Goal: Task Accomplishment & Management: Manage account settings

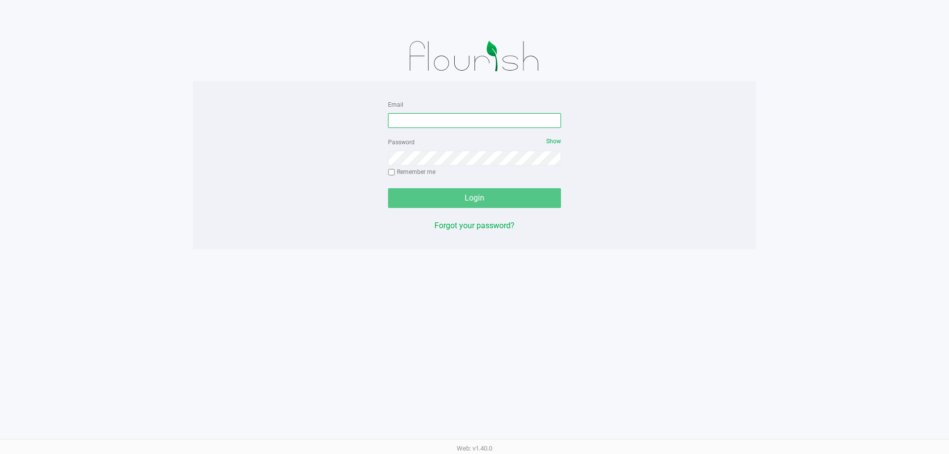
click at [459, 125] on input "Email" at bounding box center [474, 120] width 173 height 15
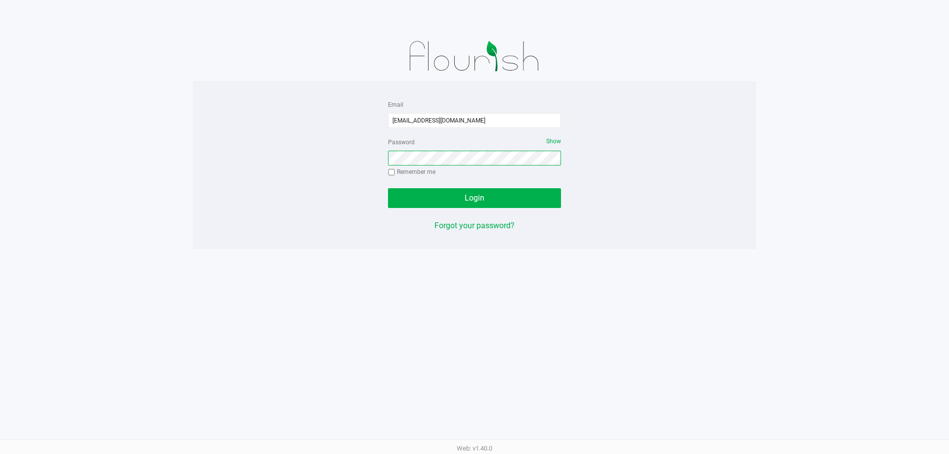
click at [388, 188] on button "Login" at bounding box center [474, 198] width 173 height 20
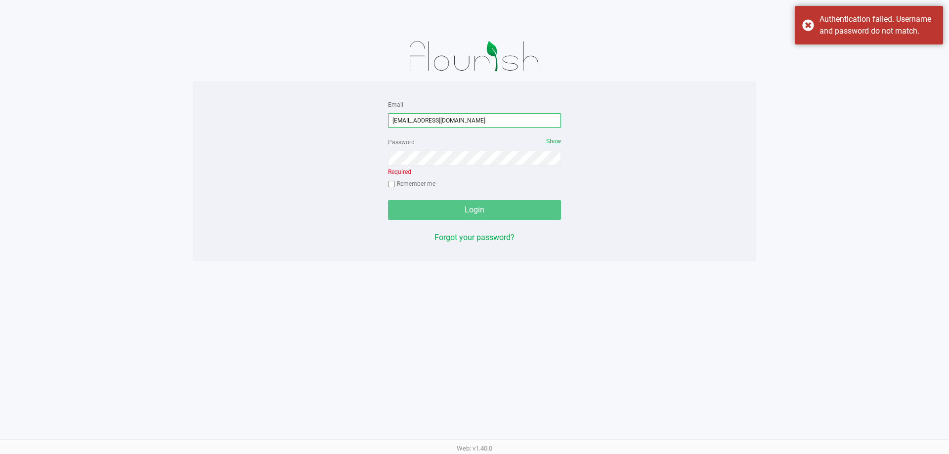
drag, startPoint x: 468, startPoint y: 118, endPoint x: 334, endPoint y: 118, distance: 134.0
click at [334, 118] on div "Email [EMAIL_ADDRESS][DOMAIN_NAME] Password Show Required Remember me Login For…" at bounding box center [475, 170] width 564 height 145
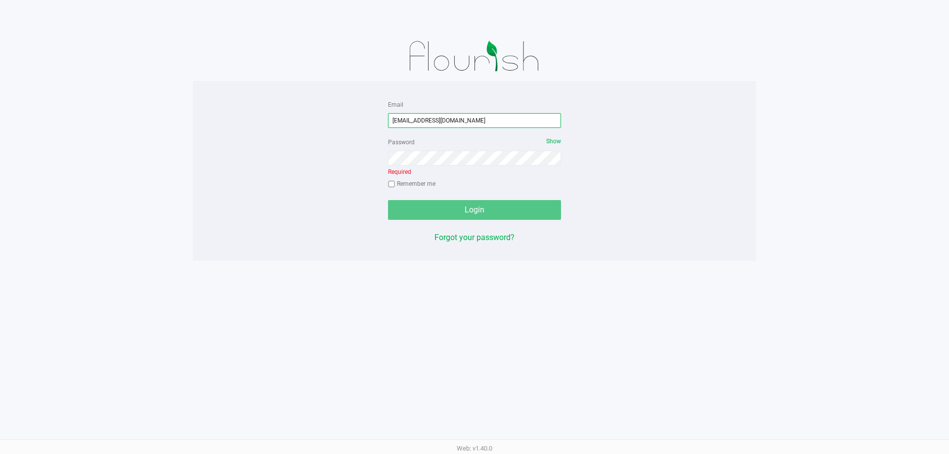
type input "[EMAIL_ADDRESS][DOMAIN_NAME]"
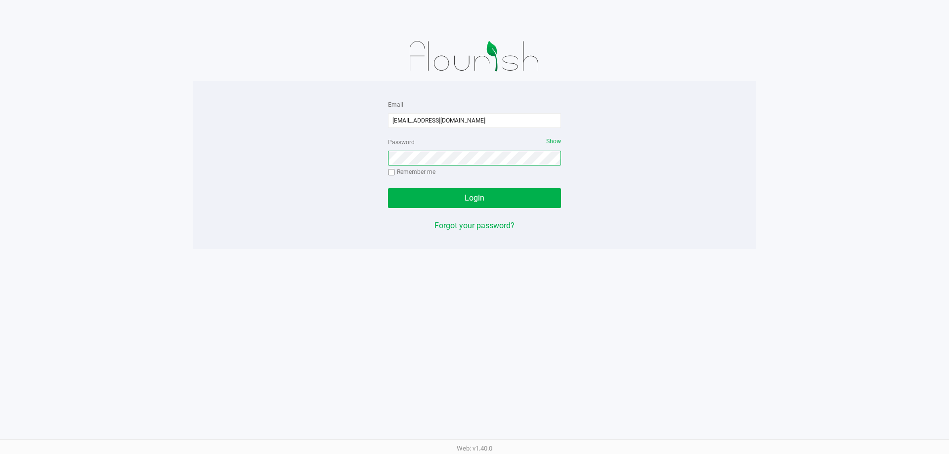
click at [388, 188] on button "Login" at bounding box center [474, 198] width 173 height 20
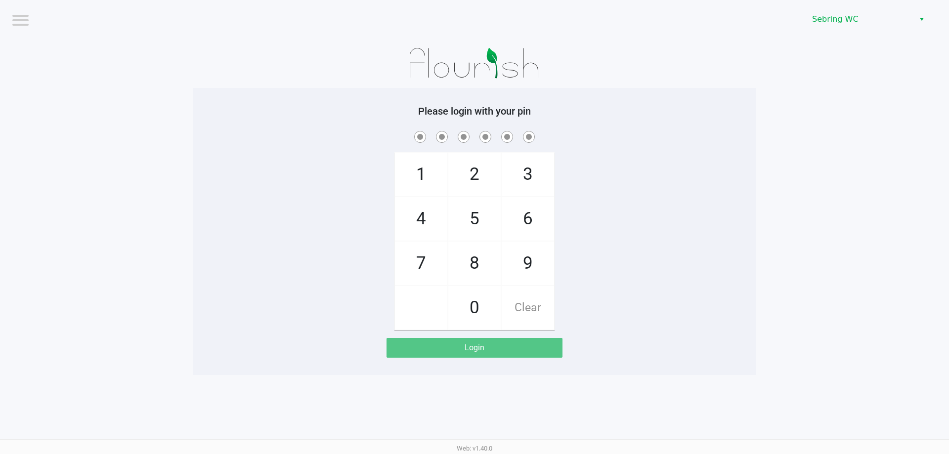
click at [384, 146] on div "1 4 7 2 5 8 0 3 6 9 Clear" at bounding box center [475, 229] width 564 height 201
click at [224, 144] on div "1 4 7 2 5 8 0 3 6 9 Clear" at bounding box center [475, 229] width 564 height 201
checkbox input "true"
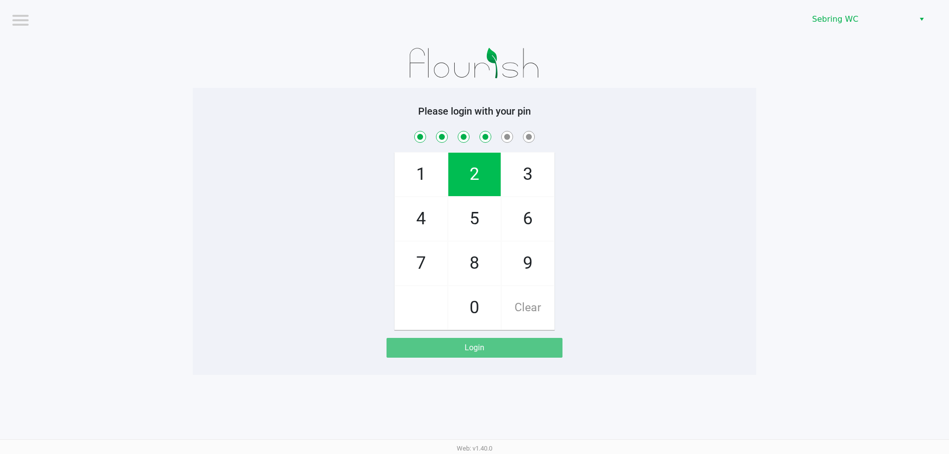
checkbox input "true"
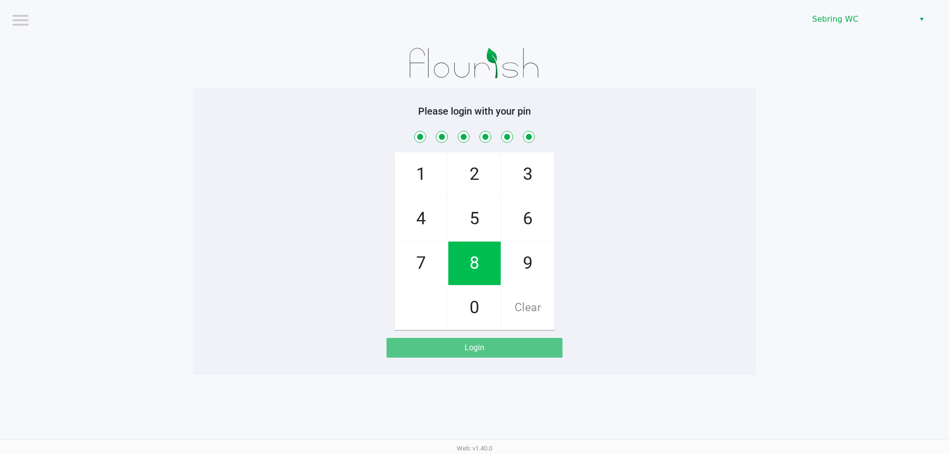
checkbox input "true"
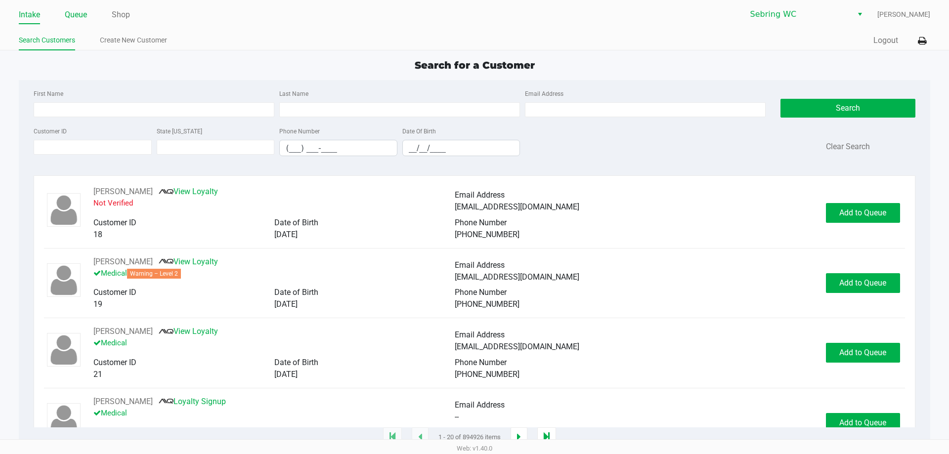
click at [81, 14] on link "Queue" at bounding box center [76, 15] width 22 height 14
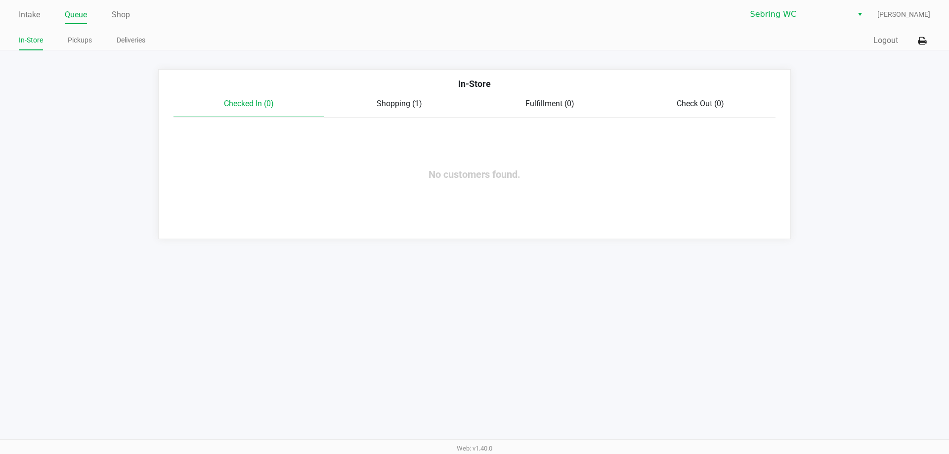
click at [387, 106] on span "Shopping (1)" at bounding box center [399, 103] width 45 height 9
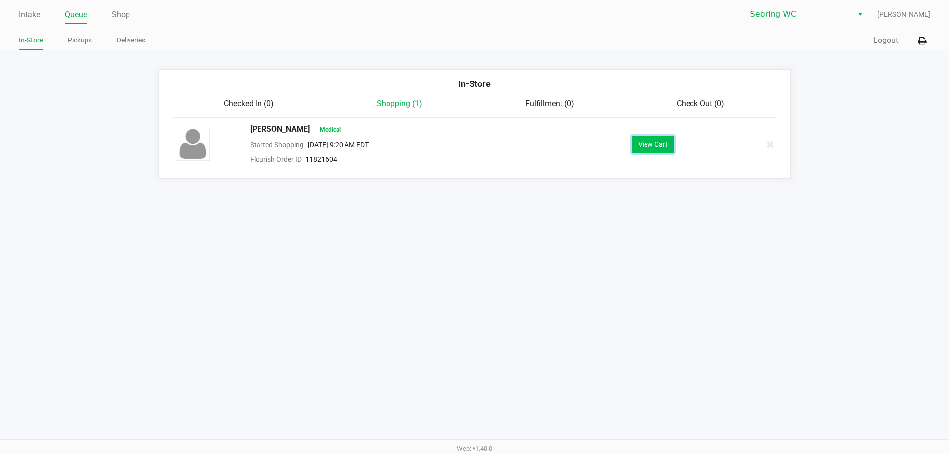
click at [672, 145] on button "View Cart" at bounding box center [653, 144] width 43 height 17
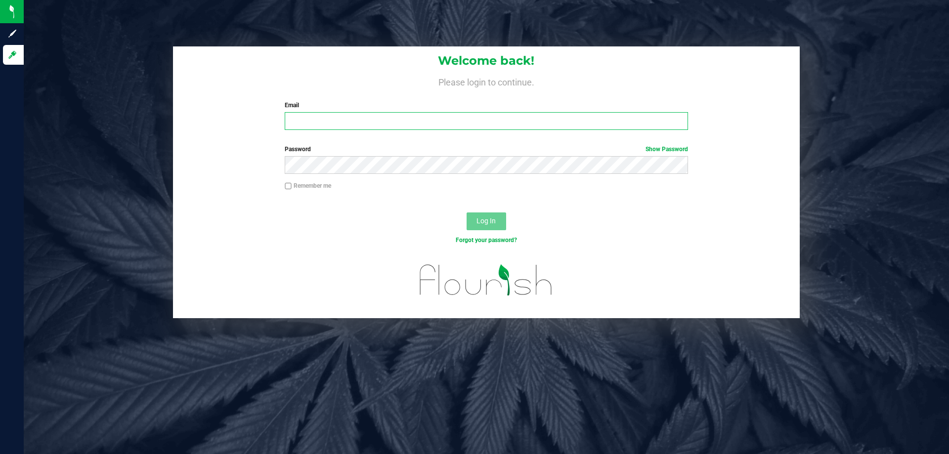
click at [304, 120] on input "Email" at bounding box center [486, 121] width 403 height 18
type input "[EMAIL_ADDRESS][DOMAIN_NAME]"
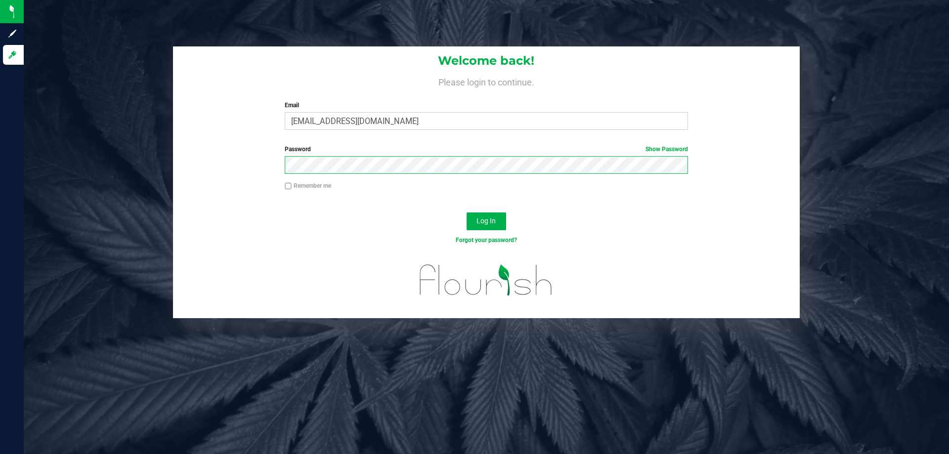
click at [467, 213] on button "Log In" at bounding box center [487, 222] width 40 height 18
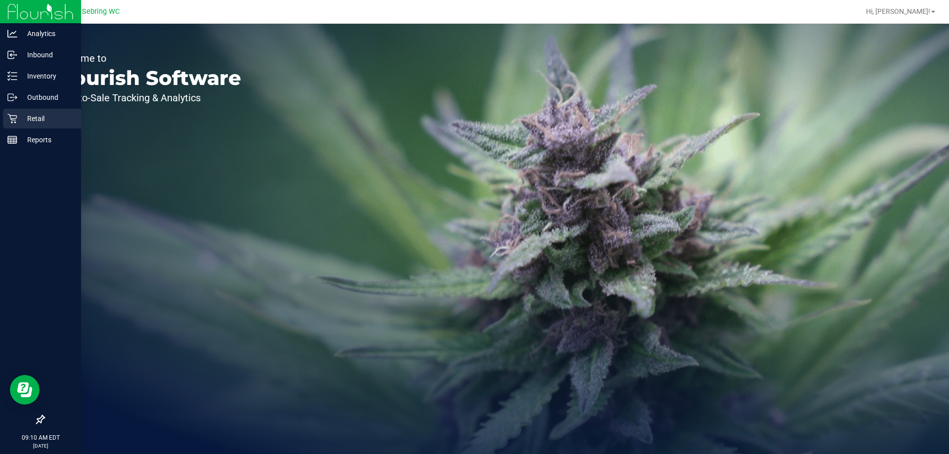
click at [26, 126] on div "Retail" at bounding box center [42, 119] width 78 height 20
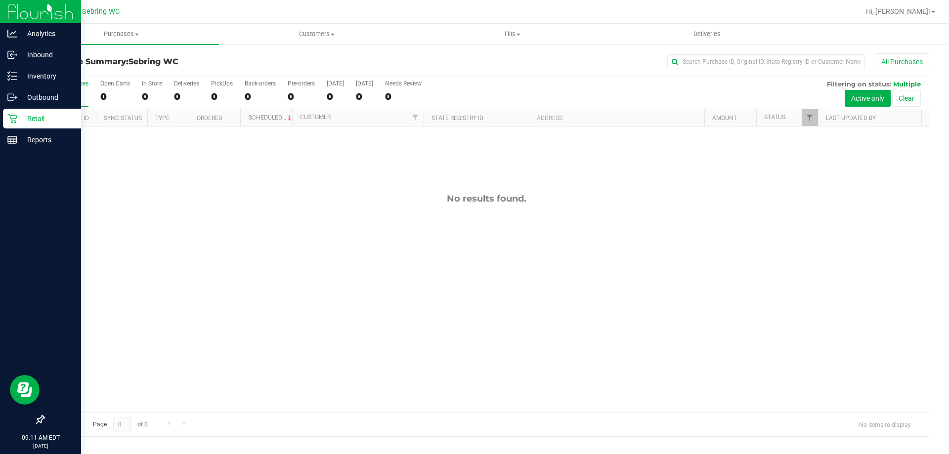
click at [6, 113] on div "Retail" at bounding box center [42, 119] width 78 height 20
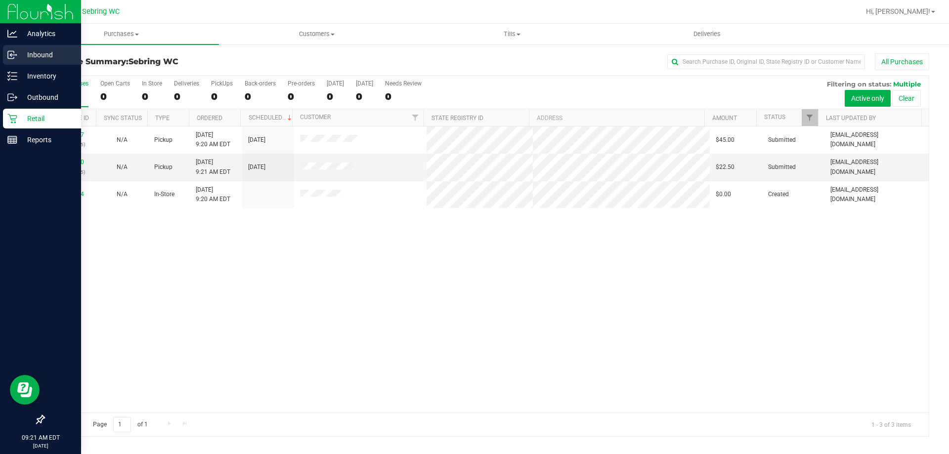
click at [27, 59] on p "Inbound" at bounding box center [46, 55] width 59 height 12
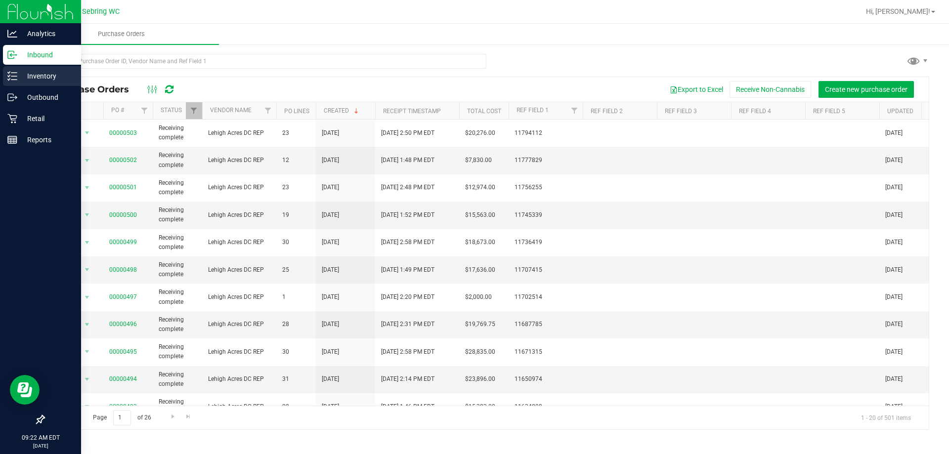
click at [17, 82] on div "Inventory" at bounding box center [42, 76] width 78 height 20
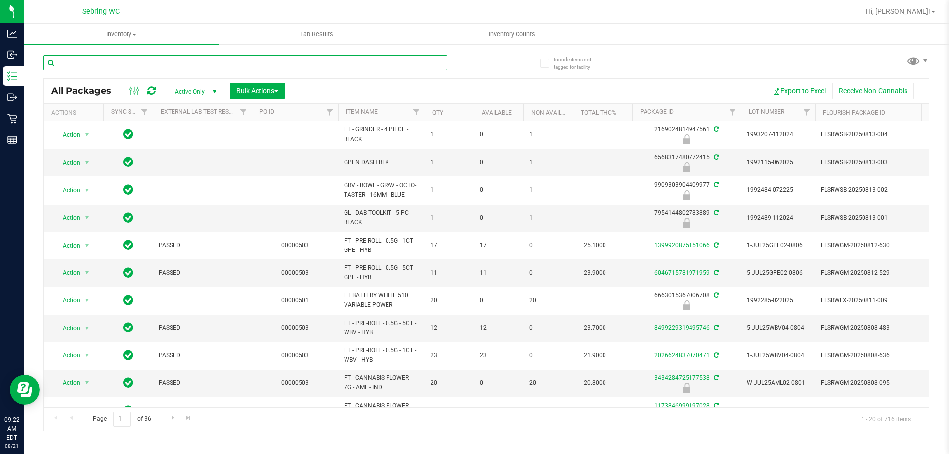
click at [153, 62] on input "text" at bounding box center [246, 62] width 404 height 15
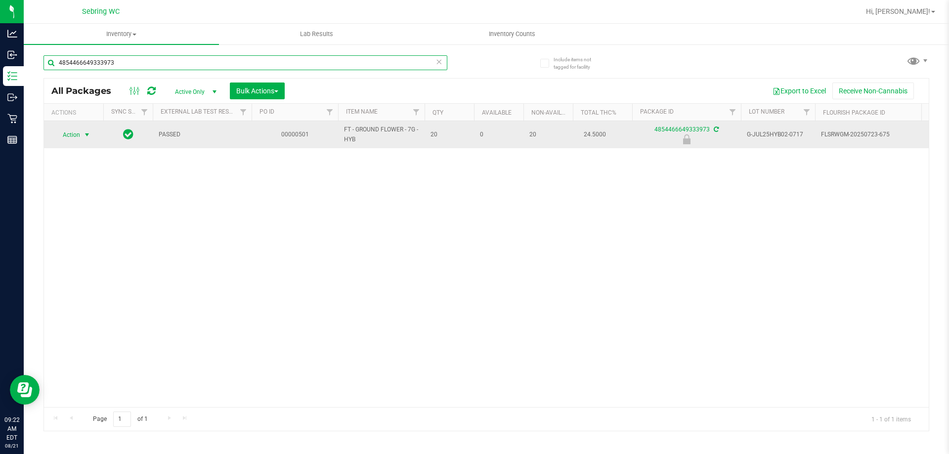
type input "4854466649333973"
click at [67, 133] on span "Action" at bounding box center [67, 135] width 27 height 14
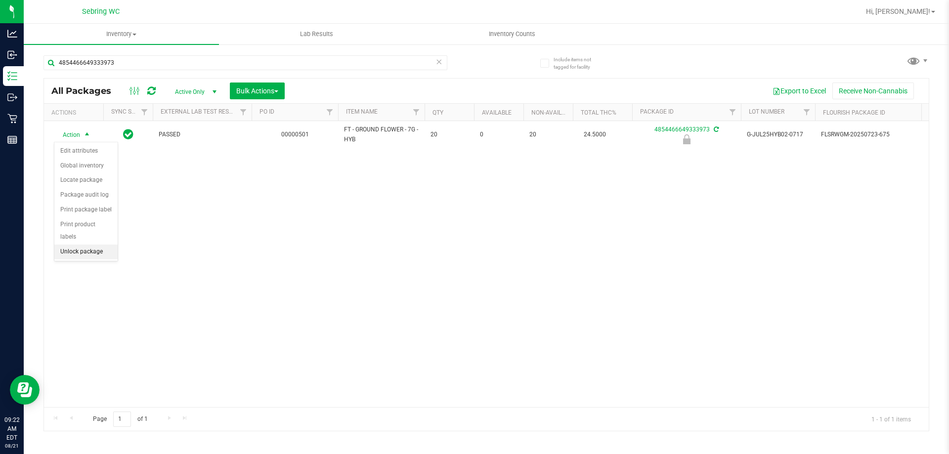
click at [78, 245] on li "Unlock package" at bounding box center [85, 252] width 63 height 15
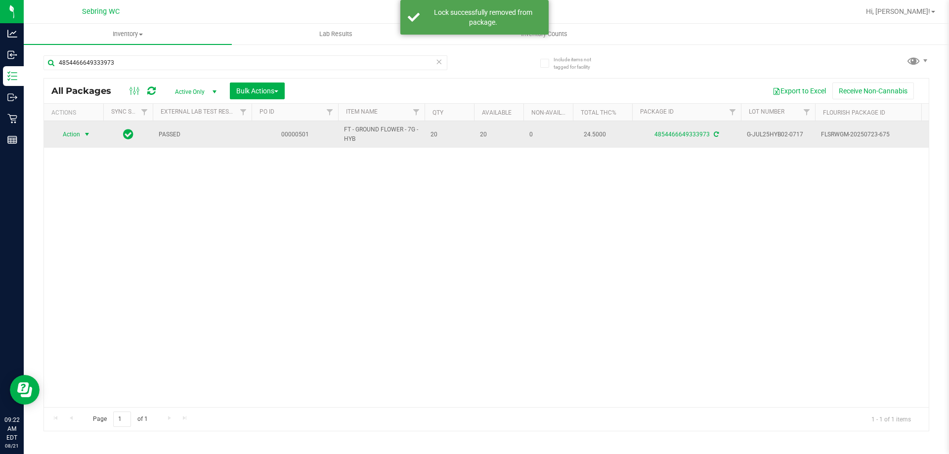
click at [75, 133] on span "Action" at bounding box center [67, 135] width 27 height 14
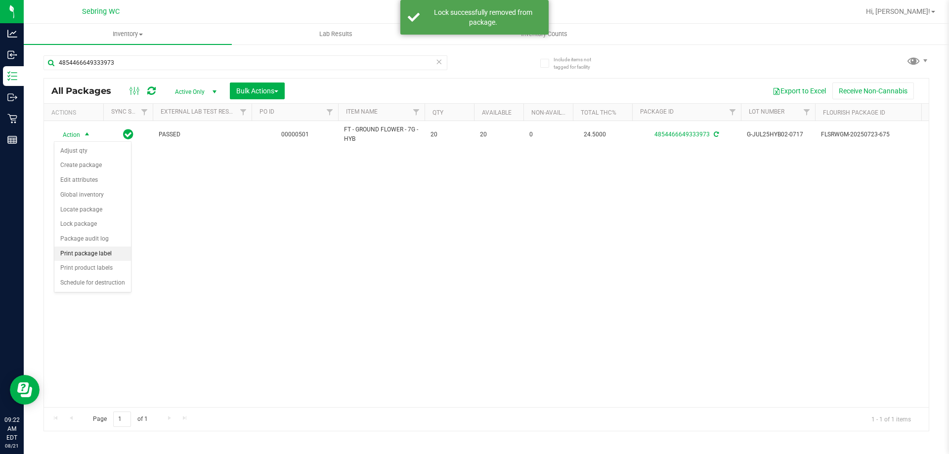
click at [92, 252] on li "Print package label" at bounding box center [92, 254] width 77 height 15
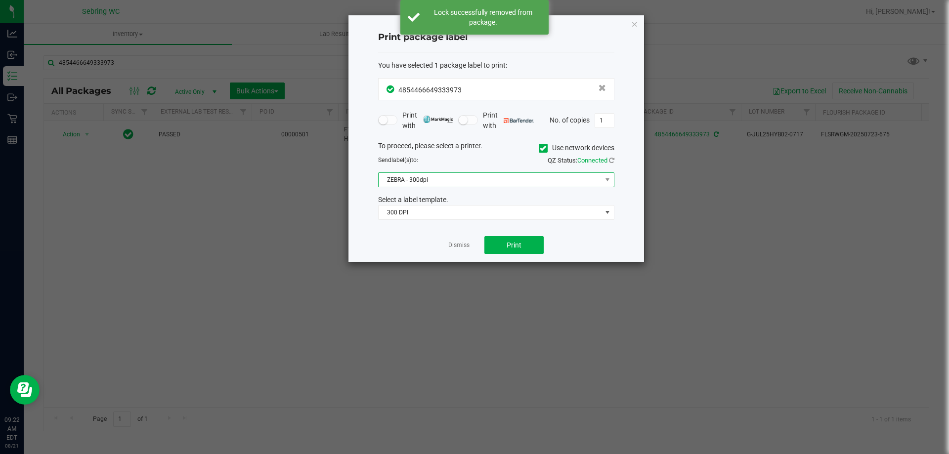
click at [415, 174] on span "ZEBRA - 300dpi" at bounding box center [490, 180] width 223 height 14
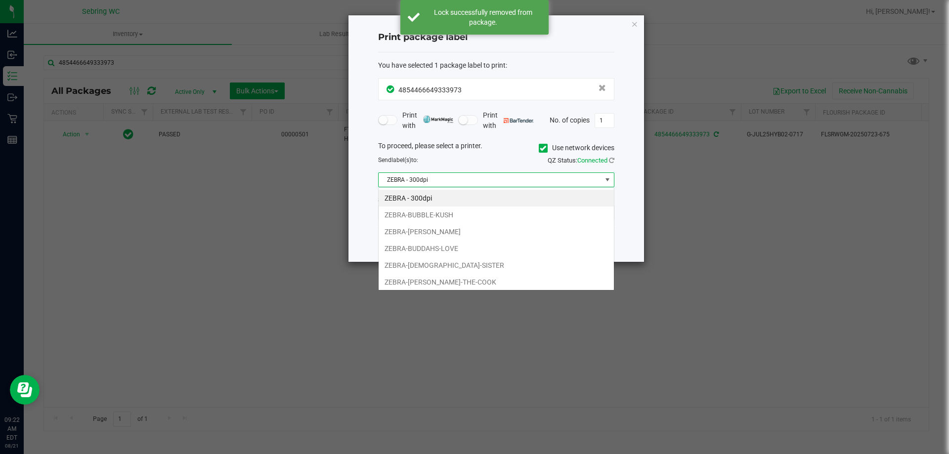
scroll to position [15, 236]
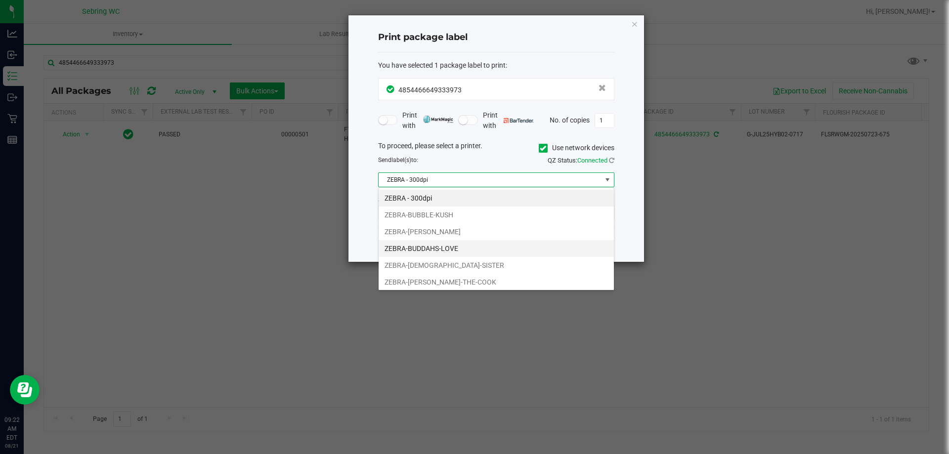
click at [417, 245] on li "ZEBRA-BUDDAHS-LOVE" at bounding box center [496, 248] width 235 height 17
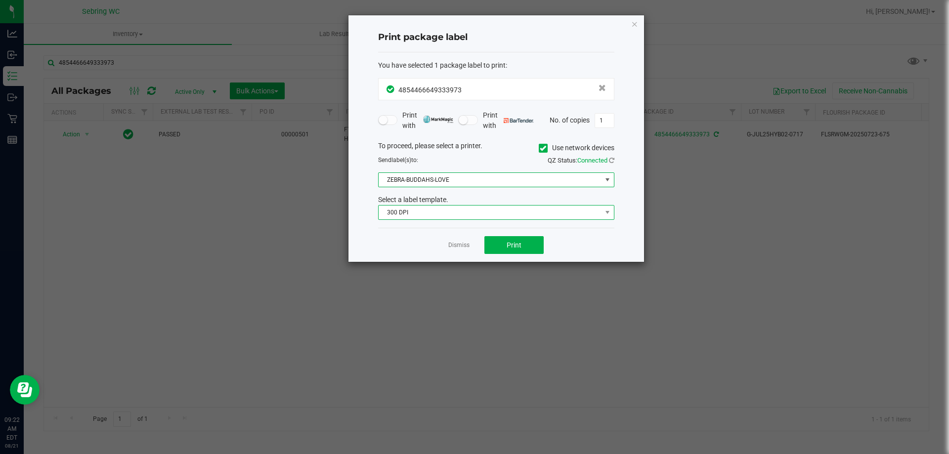
click at [420, 212] on span "300 DPI" at bounding box center [490, 213] width 223 height 14
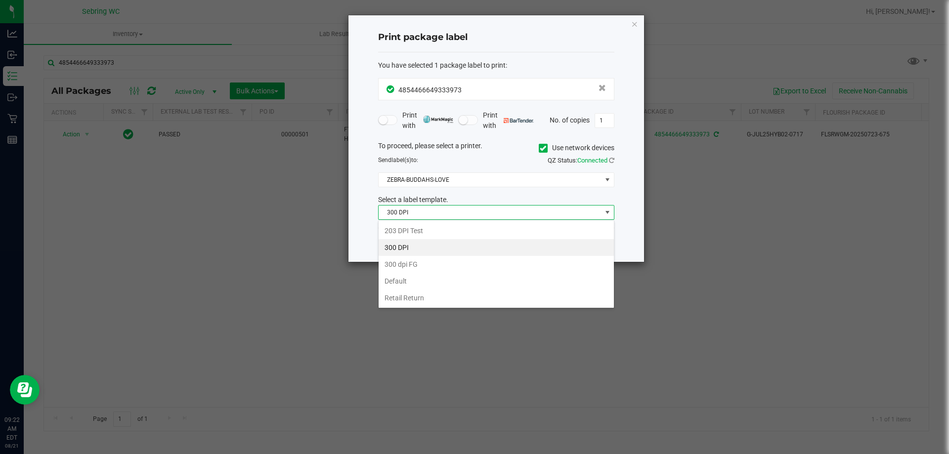
click at [406, 294] on li "Retail Return" at bounding box center [496, 298] width 235 height 17
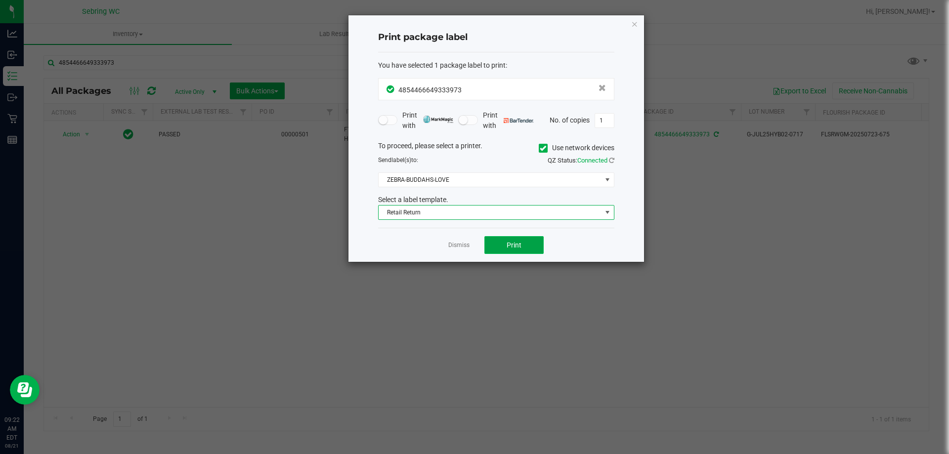
click at [521, 246] on span "Print" at bounding box center [514, 245] width 15 height 8
click at [460, 241] on app-cancel-button "Dismiss" at bounding box center [459, 245] width 21 height 10
click at [453, 245] on link "Dismiss" at bounding box center [459, 245] width 21 height 8
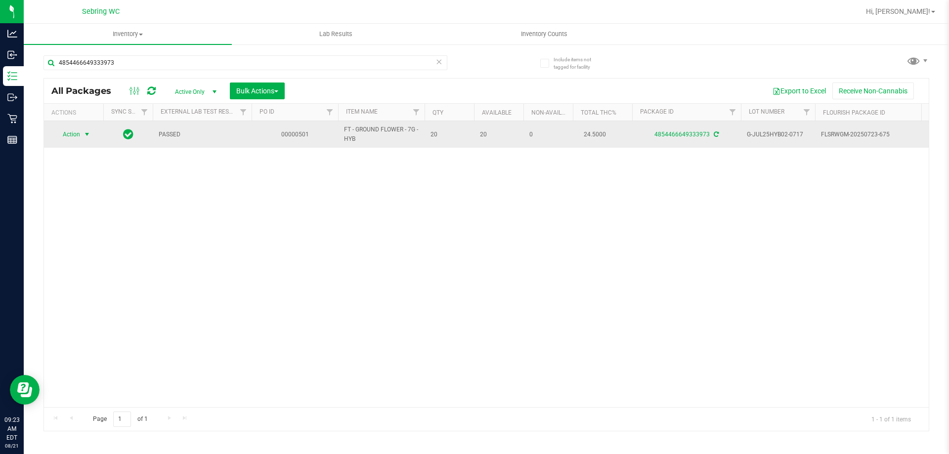
click at [79, 131] on span "Action" at bounding box center [67, 135] width 27 height 14
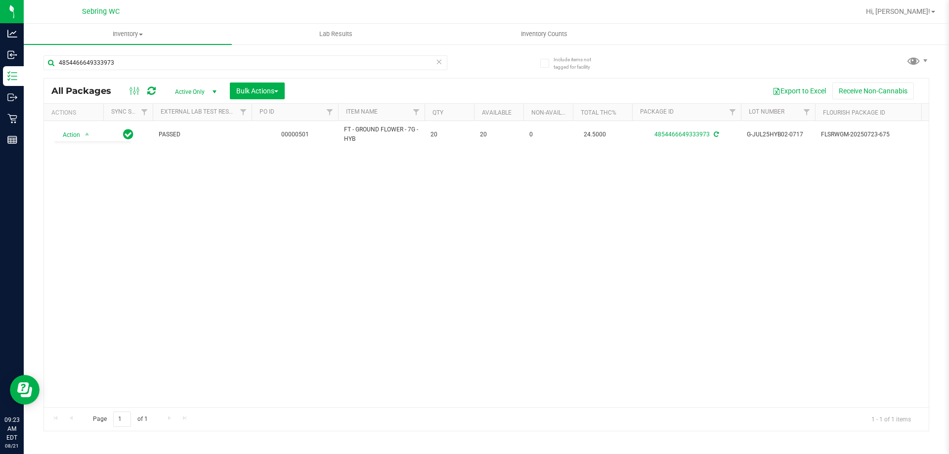
click at [188, 259] on div "Action Action Adjust qty Create package Edit attributes Global inventory Locate…" at bounding box center [486, 264] width 885 height 286
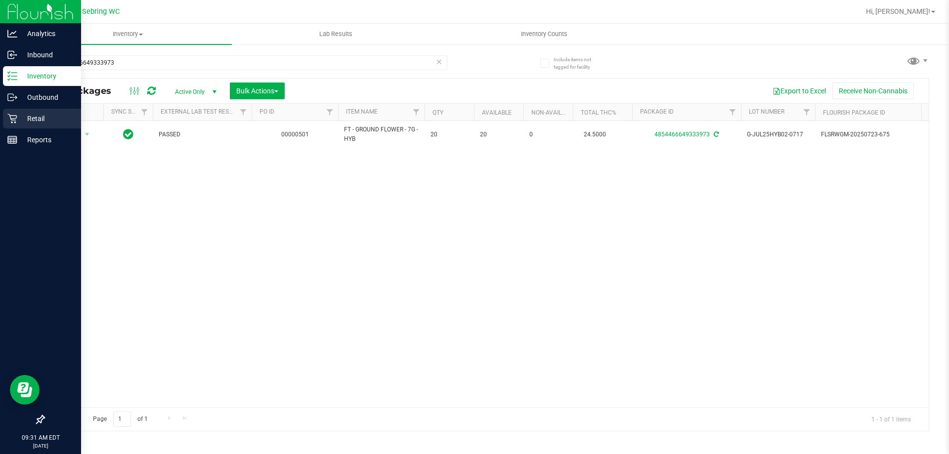
click at [42, 116] on p "Retail" at bounding box center [46, 119] width 59 height 12
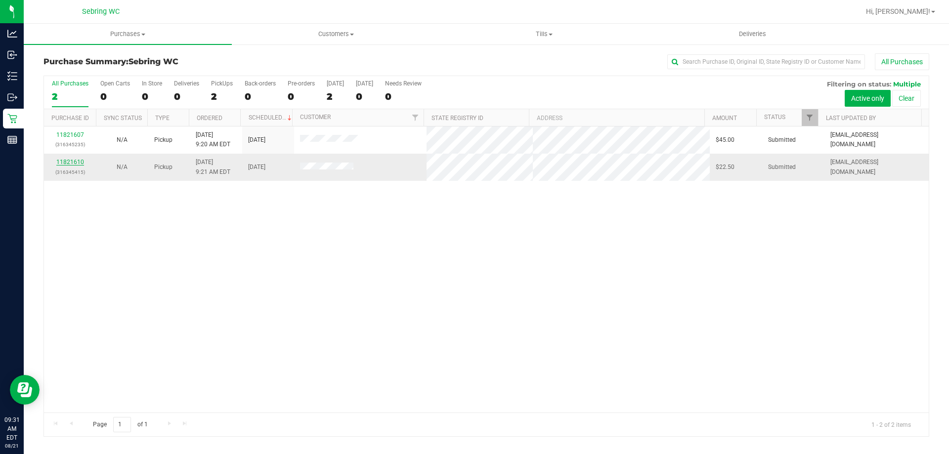
click at [81, 162] on link "11821610" at bounding box center [70, 162] width 28 height 7
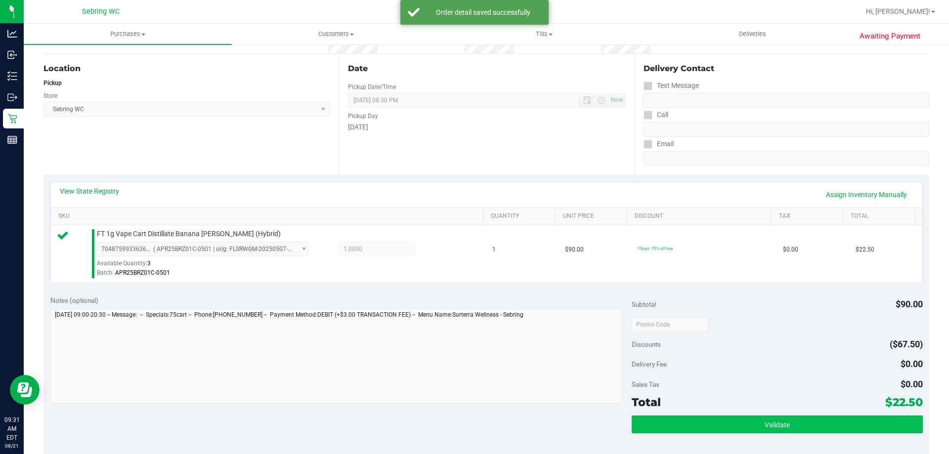
scroll to position [198, 0]
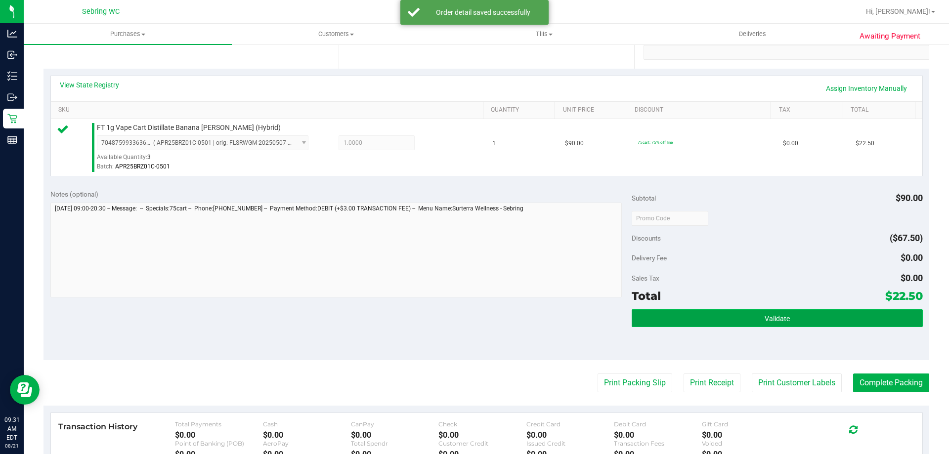
click at [692, 318] on button "Validate" at bounding box center [777, 319] width 291 height 18
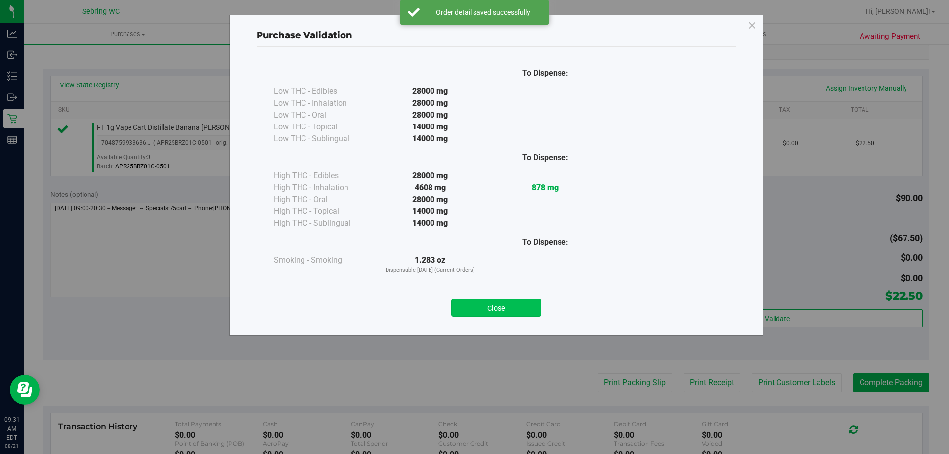
click at [527, 311] on button "Close" at bounding box center [496, 308] width 90 height 18
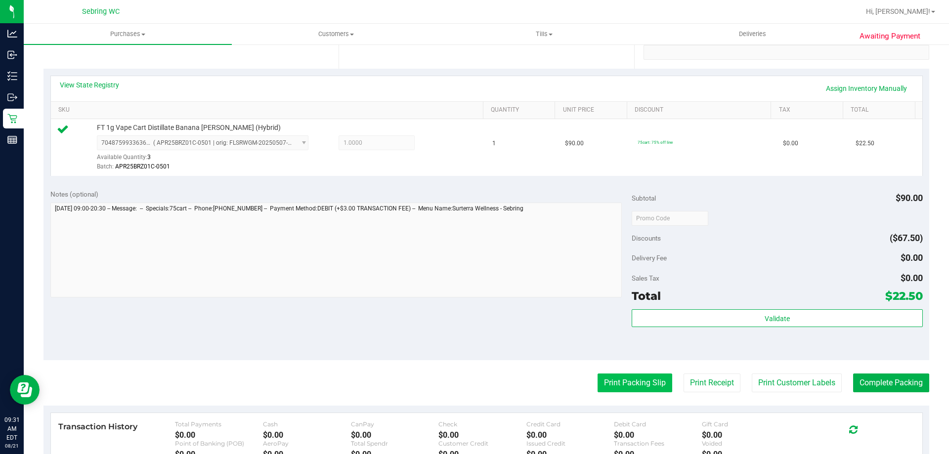
click at [630, 385] on button "Print Packing Slip" at bounding box center [635, 383] width 75 height 19
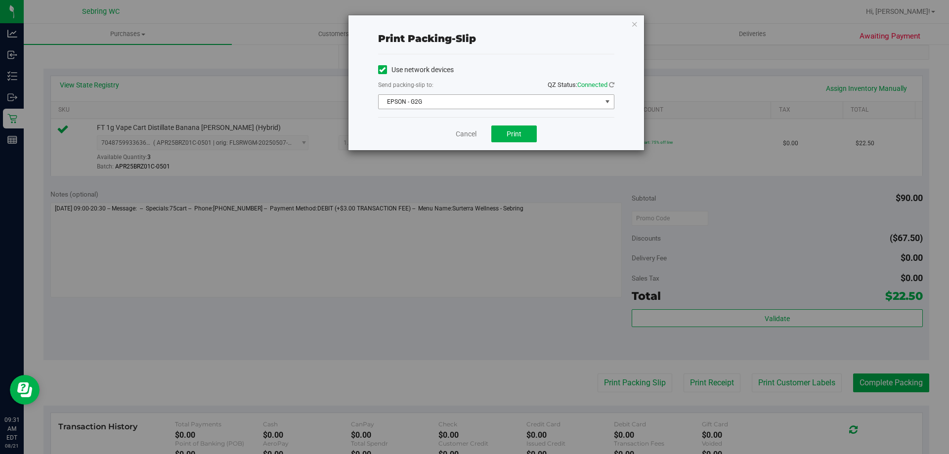
click at [485, 101] on span "EPSON - G2G" at bounding box center [490, 102] width 223 height 14
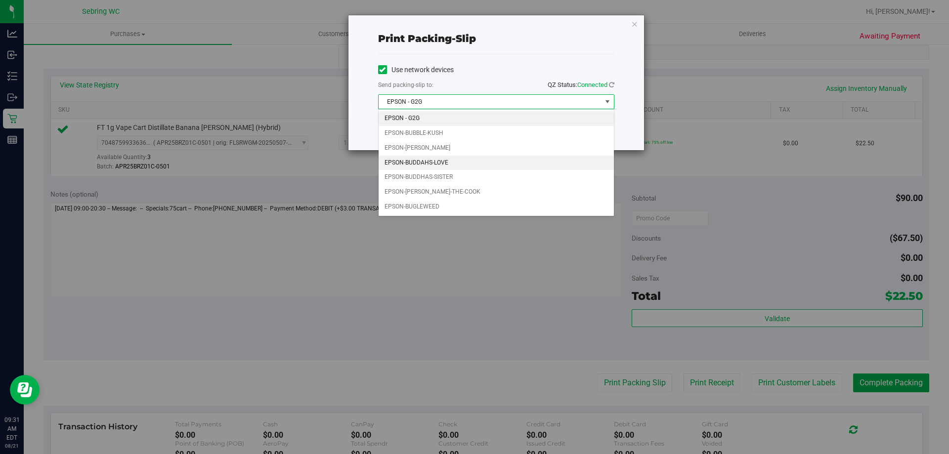
click at [437, 166] on li "EPSON-BUDDAHS-LOVE" at bounding box center [496, 163] width 235 height 15
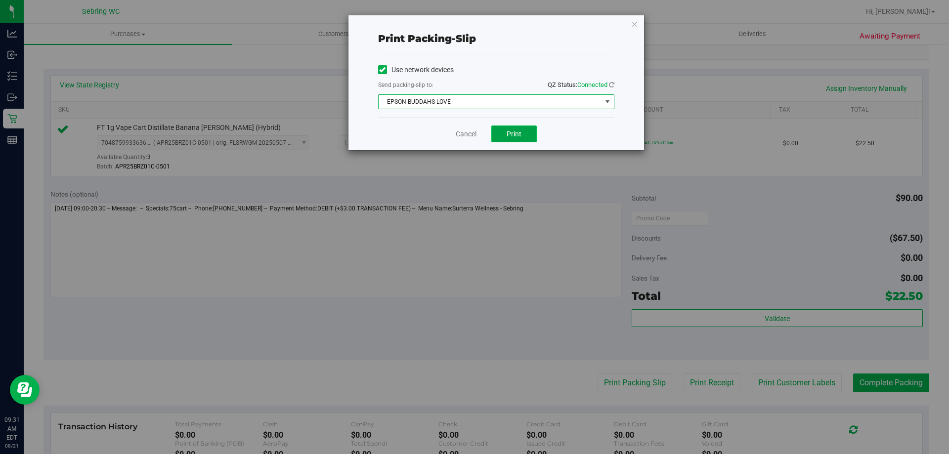
click at [507, 133] on span "Print" at bounding box center [514, 134] width 15 height 8
click at [462, 137] on link "Cancel" at bounding box center [466, 134] width 21 height 10
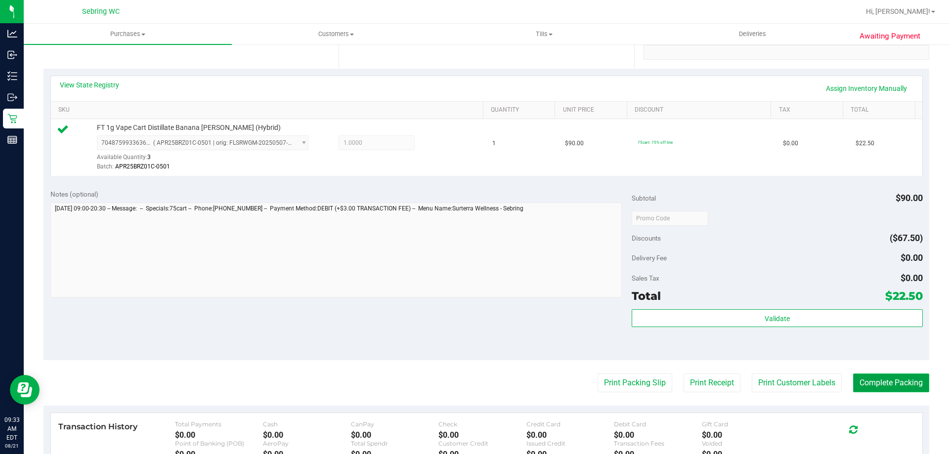
click at [856, 389] on button "Complete Packing" at bounding box center [892, 383] width 76 height 19
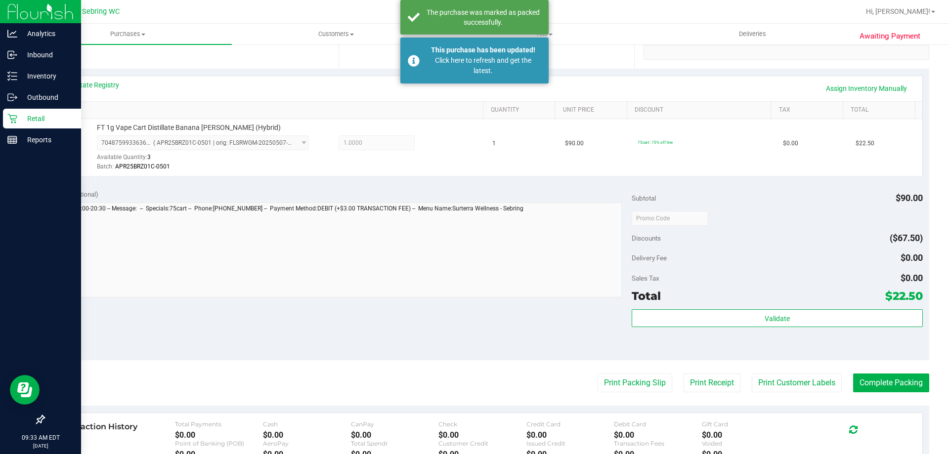
click at [10, 121] on icon at bounding box center [12, 119] width 10 height 10
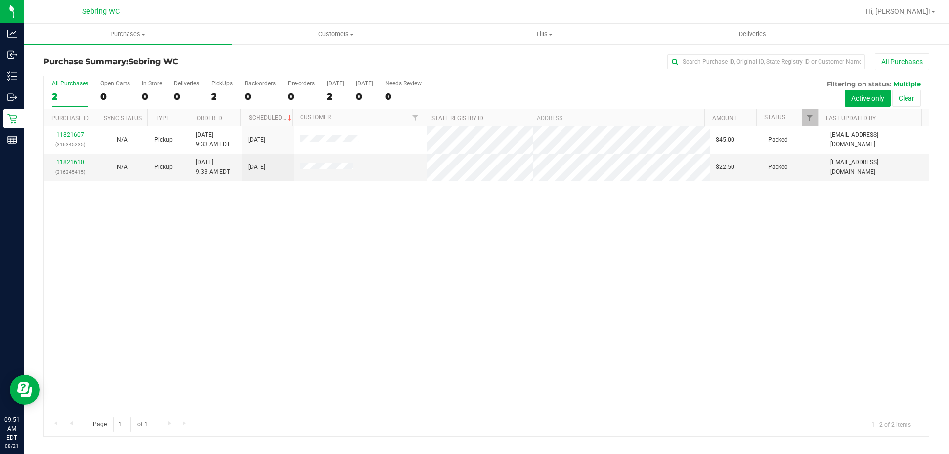
click at [425, 272] on div "11821607 (316345235) N/A Pickup 8/21/2025 9:33 AM EDT 8/21/2025 $45.00 Packed k…" at bounding box center [486, 270] width 885 height 286
drag, startPoint x: 549, startPoint y: 29, endPoint x: 544, endPoint y: 38, distance: 9.8
click at [549, 30] on uib-tab-heading "Tills Manage tills Reconcile e-payments" at bounding box center [544, 34] width 207 height 20
click at [500, 59] on span "Manage tills" at bounding box center [473, 59] width 67 height 8
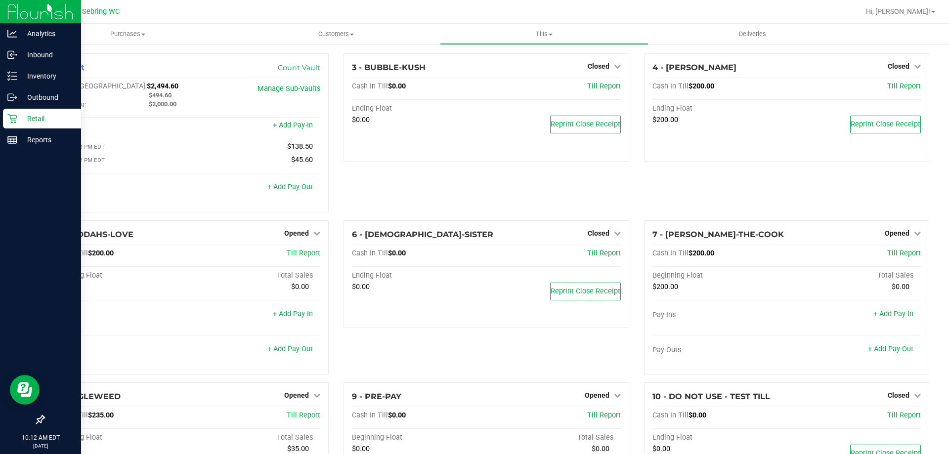
click at [23, 116] on p "Retail" at bounding box center [46, 119] width 59 height 12
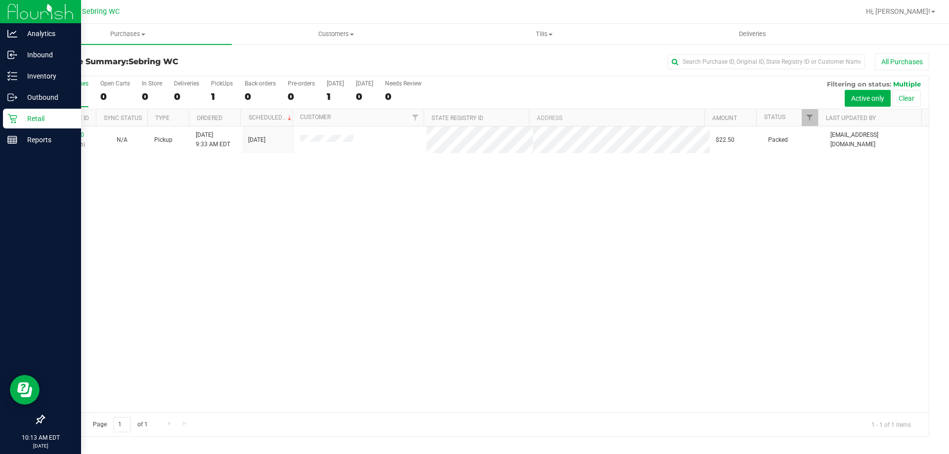
click at [15, 121] on icon at bounding box center [12, 119] width 10 height 10
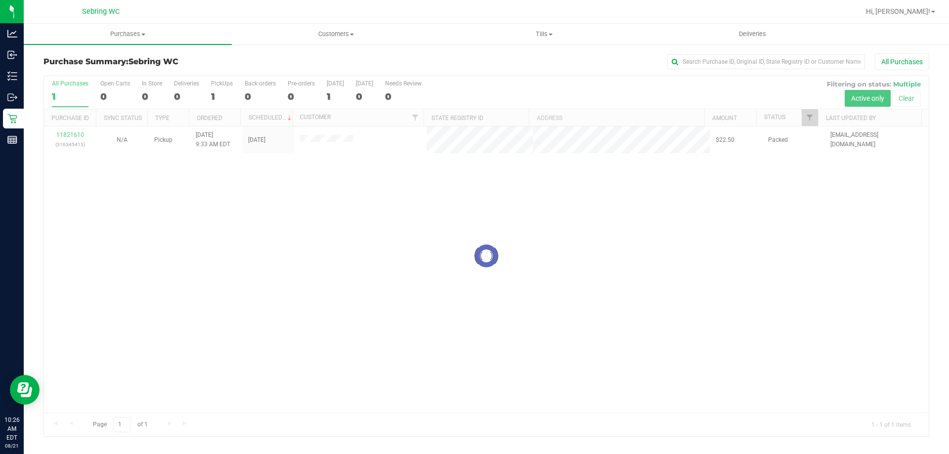
click at [226, 263] on div "Loading... 11821610 (316345415) N/A Pickup 8/21/2025 9:33 AM EDT 8/21/2025 $22.…" at bounding box center [486, 270] width 885 height 286
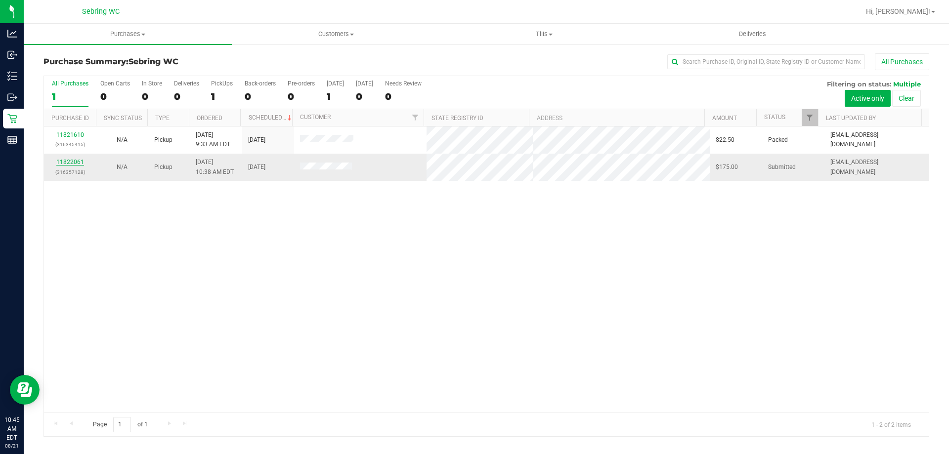
click at [63, 165] on link "11822061" at bounding box center [70, 162] width 28 height 7
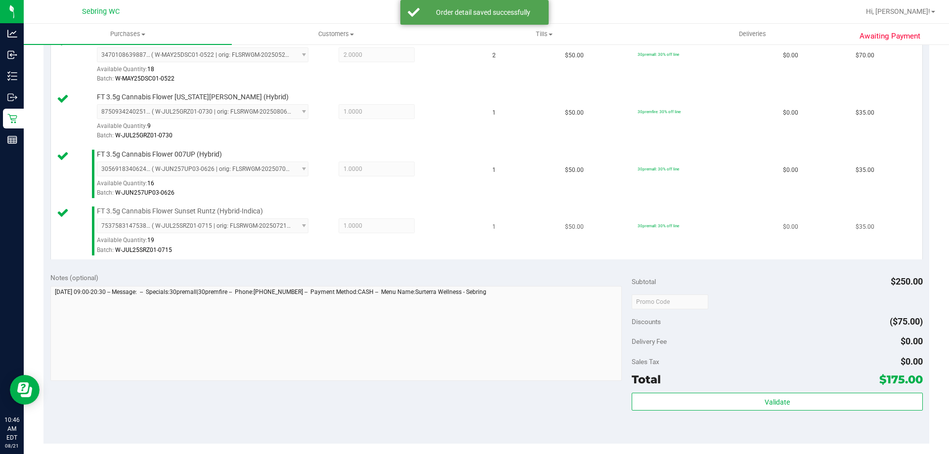
scroll to position [495, 0]
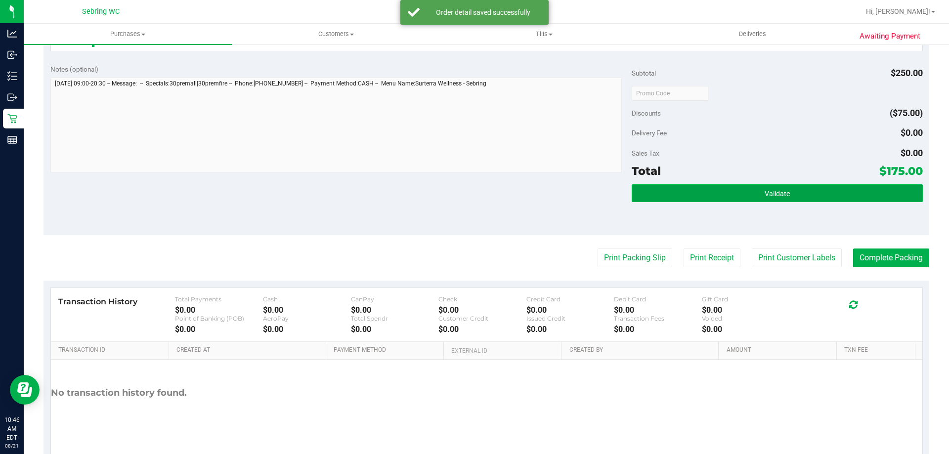
click at [684, 197] on button "Validate" at bounding box center [777, 193] width 291 height 18
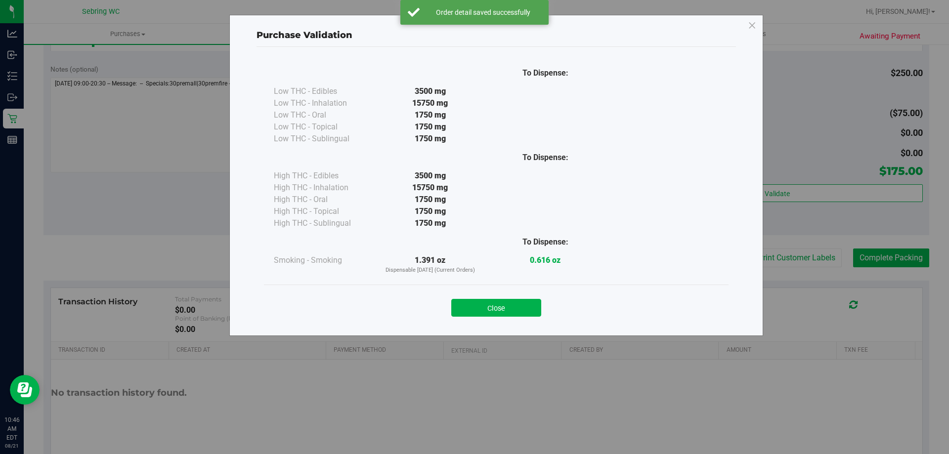
drag, startPoint x: 483, startPoint y: 311, endPoint x: 505, endPoint y: 304, distance: 23.3
click at [483, 310] on button "Close" at bounding box center [496, 308] width 90 height 18
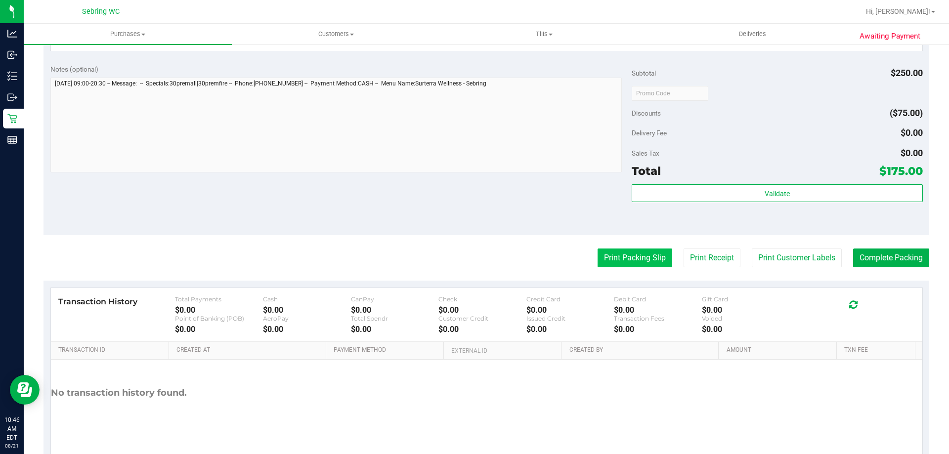
click at [626, 268] on button "Print Packing Slip" at bounding box center [635, 258] width 75 height 19
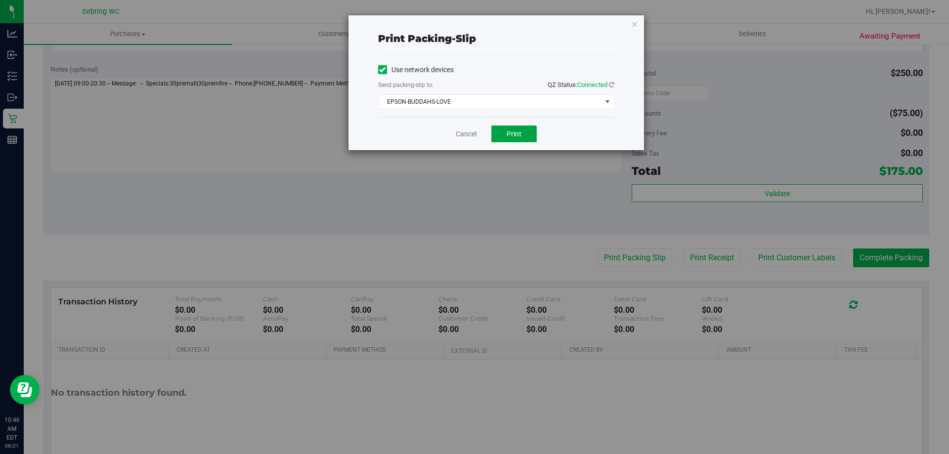
click at [529, 134] on button "Print" at bounding box center [514, 134] width 45 height 17
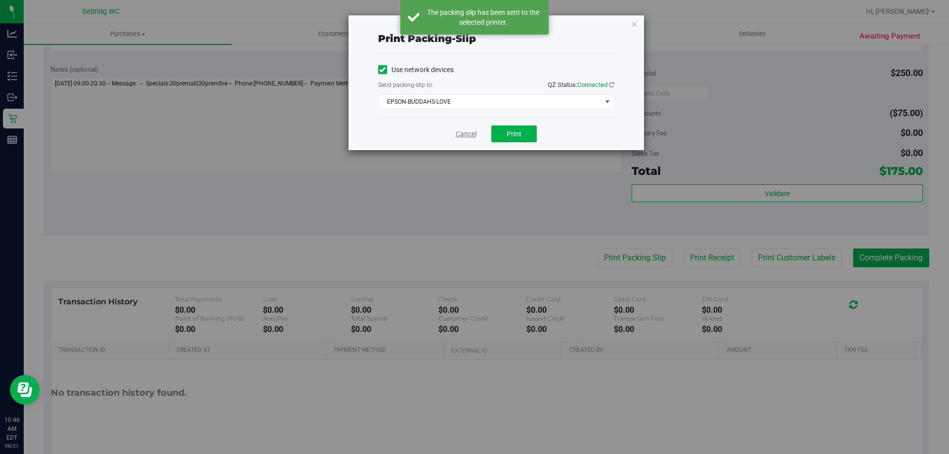
click at [456, 132] on link "Cancel" at bounding box center [466, 134] width 21 height 10
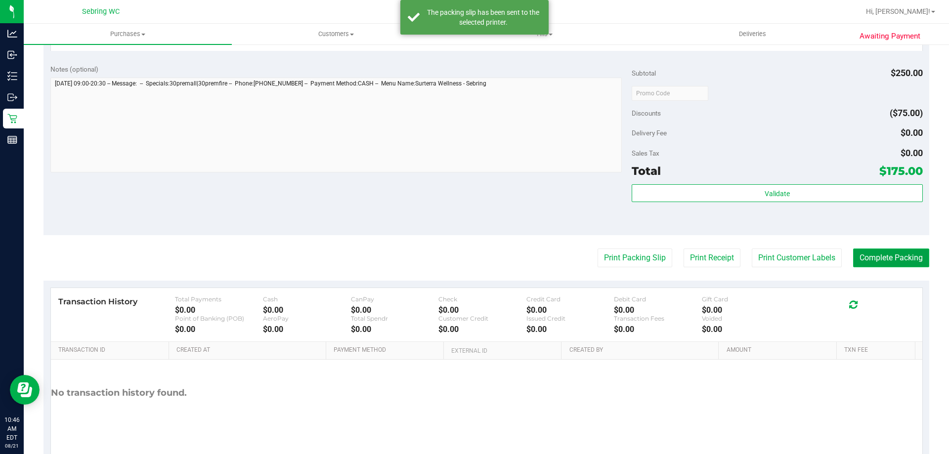
click at [894, 262] on button "Complete Packing" at bounding box center [892, 258] width 76 height 19
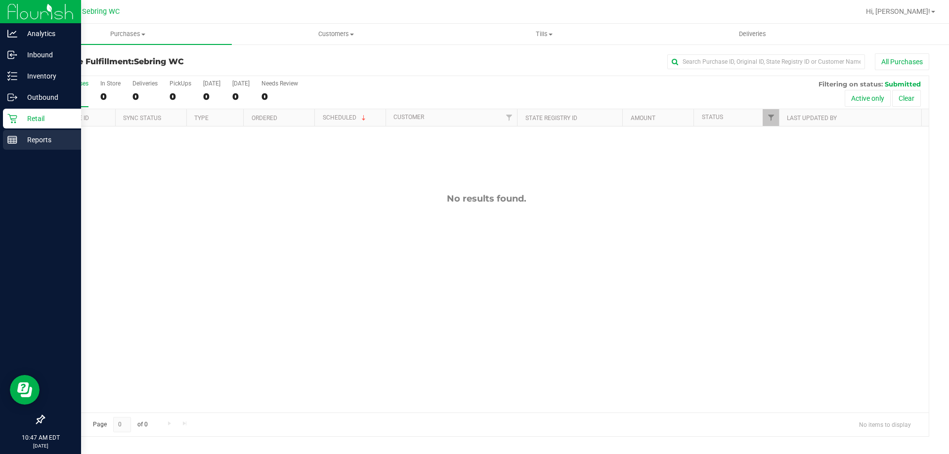
drag, startPoint x: 20, startPoint y: 140, endPoint x: 25, endPoint y: 141, distance: 5.0
click at [21, 140] on p "Reports" at bounding box center [46, 140] width 59 height 12
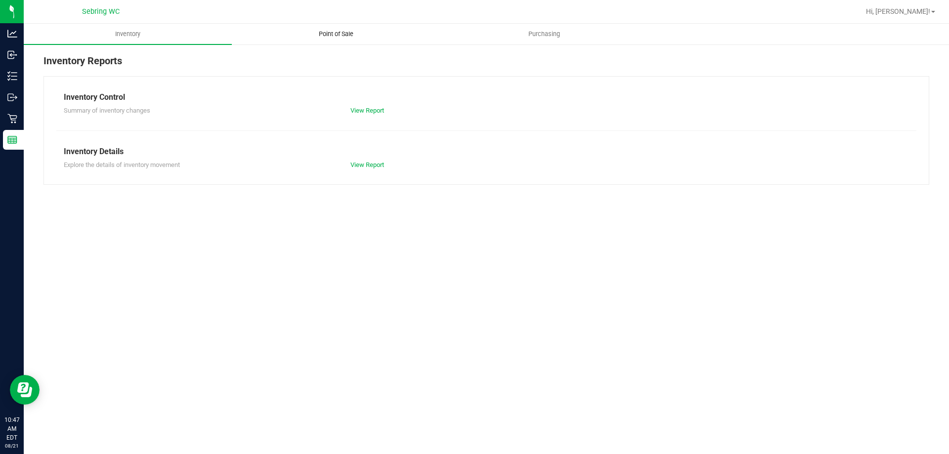
click at [343, 37] on span "Point of Sale" at bounding box center [336, 34] width 61 height 9
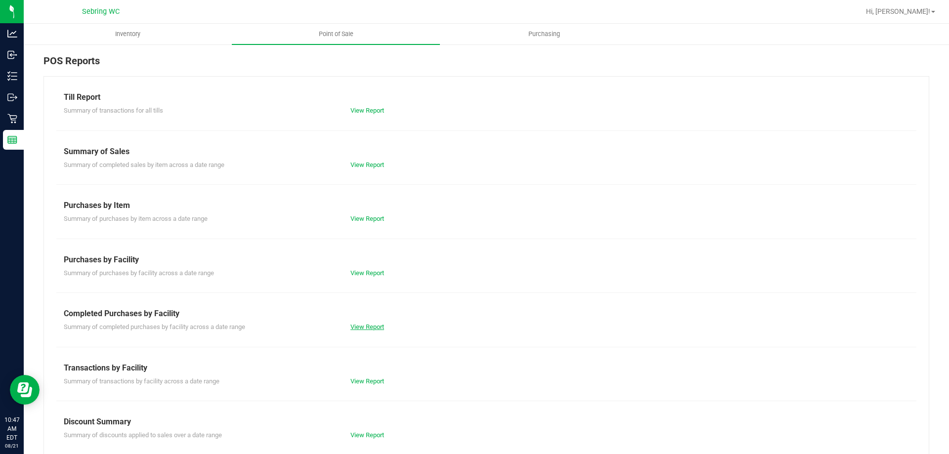
click at [372, 324] on link "View Report" at bounding box center [368, 326] width 34 height 7
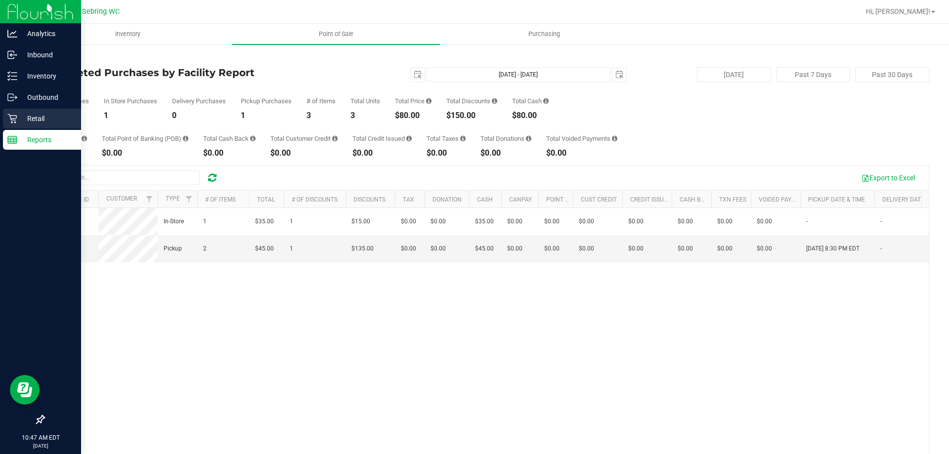
click at [36, 122] on p "Retail" at bounding box center [46, 119] width 59 height 12
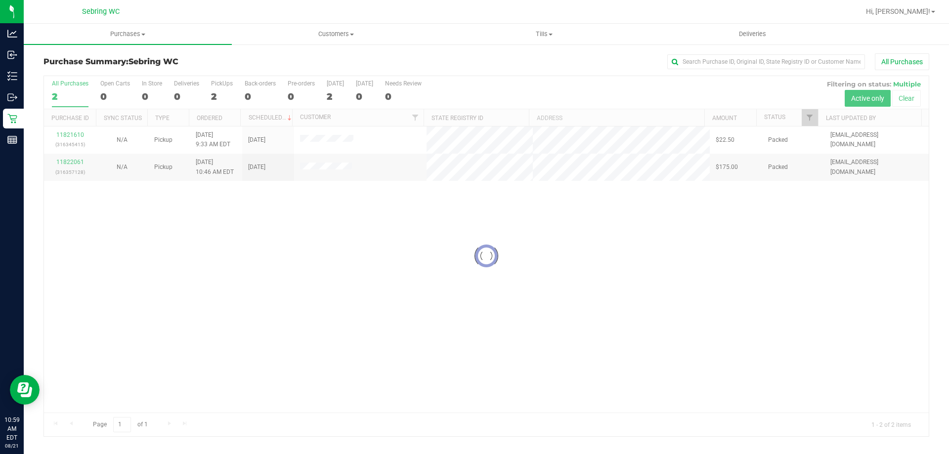
click at [198, 254] on div at bounding box center [486, 256] width 885 height 360
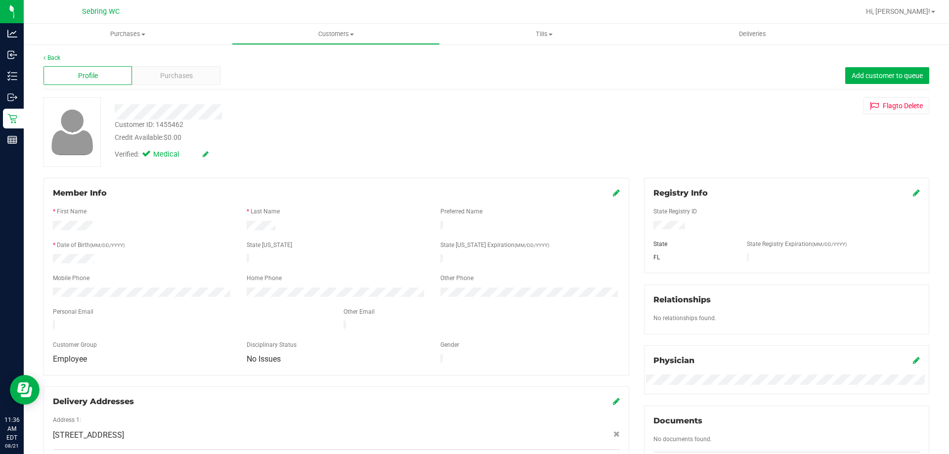
drag, startPoint x: 681, startPoint y: 227, endPoint x: 647, endPoint y: 231, distance: 33.9
click at [647, 231] on div at bounding box center [786, 226] width 281 height 11
